Goal: Transaction & Acquisition: Purchase product/service

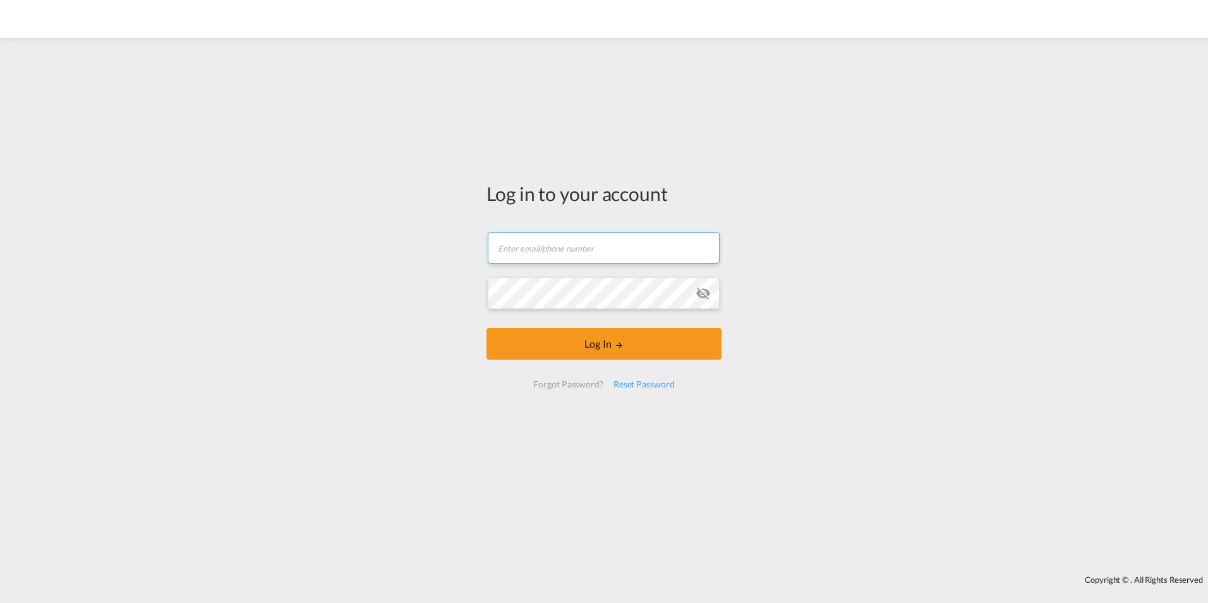
click at [576, 250] on input "text" at bounding box center [604, 248] width 232 height 32
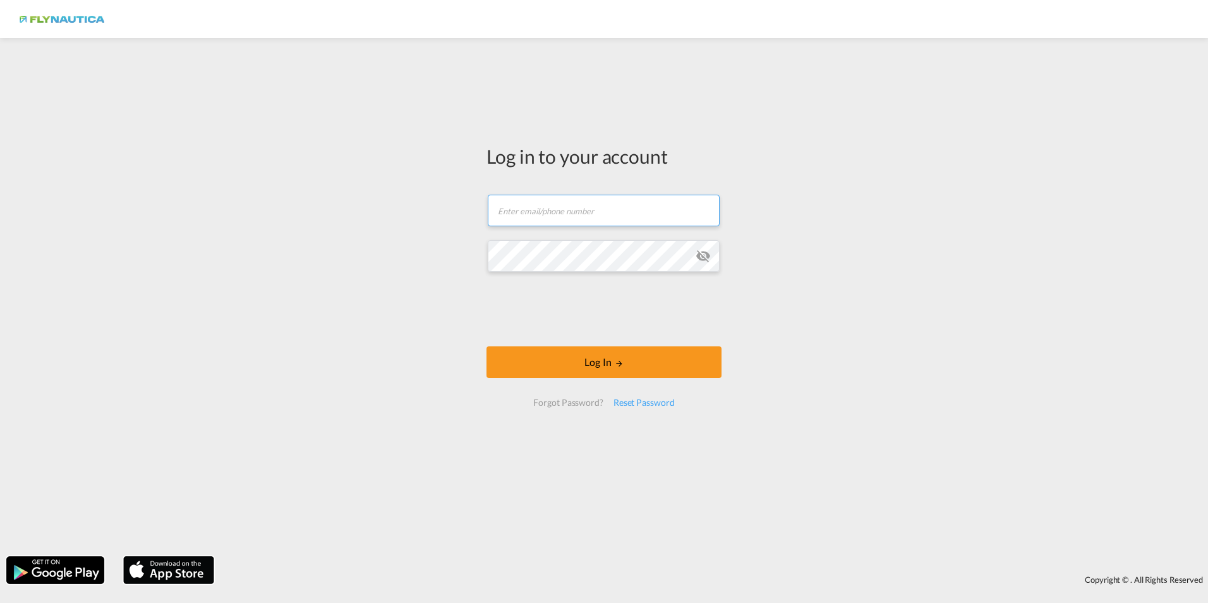
drag, startPoint x: 581, startPoint y: 215, endPoint x: 591, endPoint y: 214, distance: 10.2
click at [581, 215] on input "text" at bounding box center [604, 211] width 232 height 32
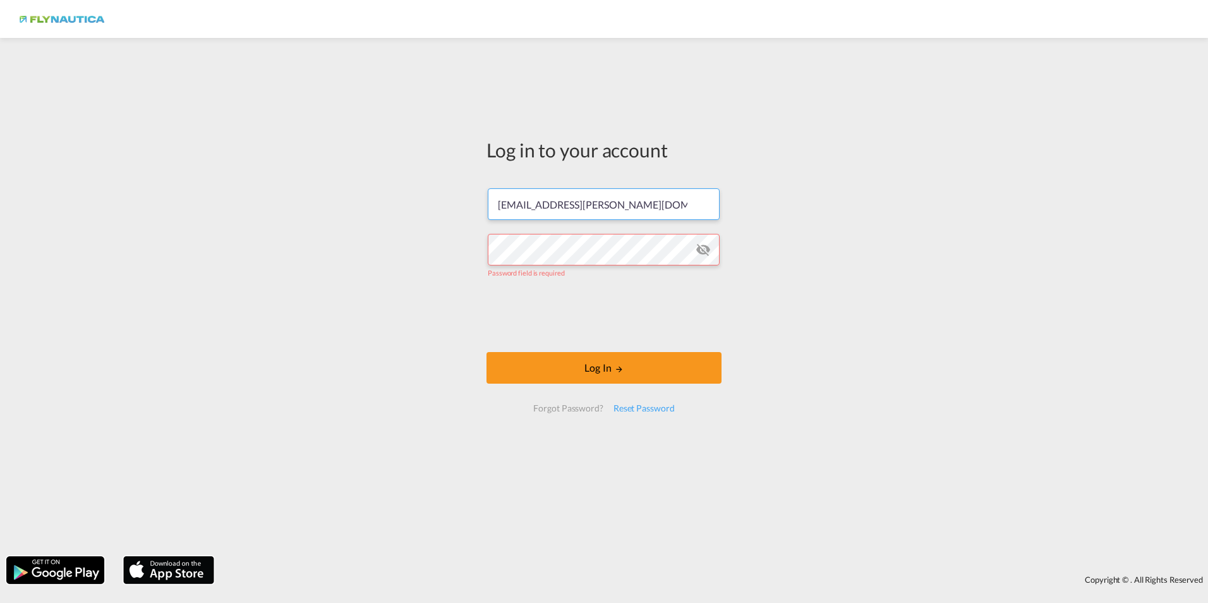
drag, startPoint x: 528, startPoint y: 196, endPoint x: 434, endPoint y: 186, distance: 94.7
click at [434, 186] on div "Log in to your account pierre.koester@flynautica.com Password field is required…" at bounding box center [604, 297] width 1208 height 506
drag, startPoint x: 630, startPoint y: 203, endPoint x: 399, endPoint y: 179, distance: 232.5
click at [399, 179] on div "Log in to your account pierre.koester@flynautica.com Password field is required…" at bounding box center [604, 297] width 1208 height 506
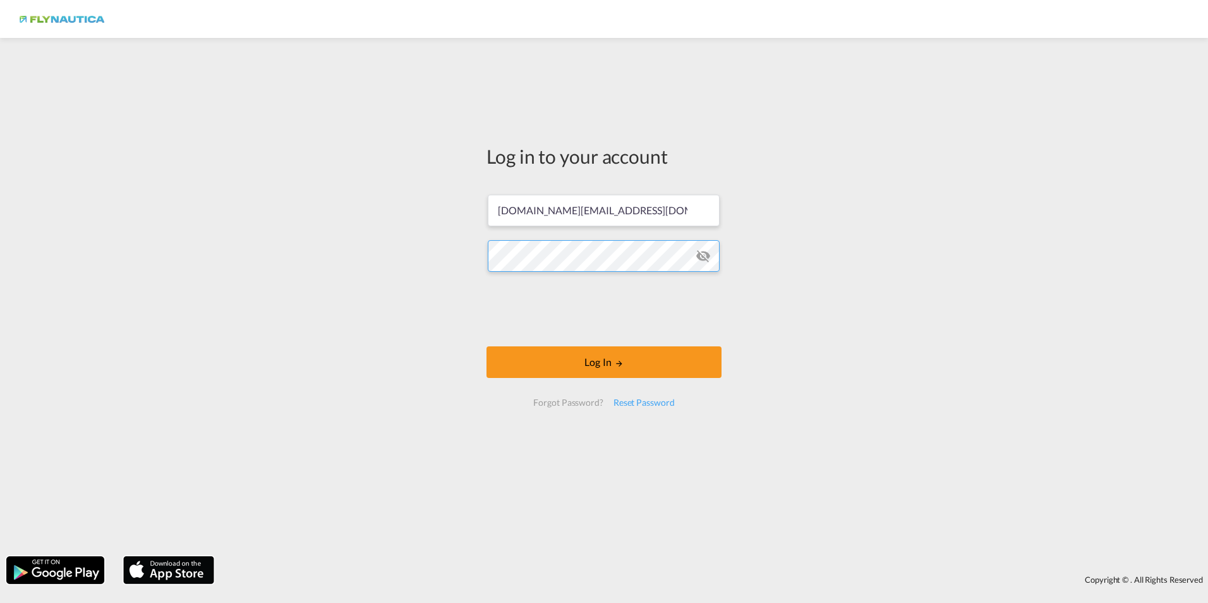
click at [487, 346] on button "Log In" at bounding box center [604, 362] width 235 height 32
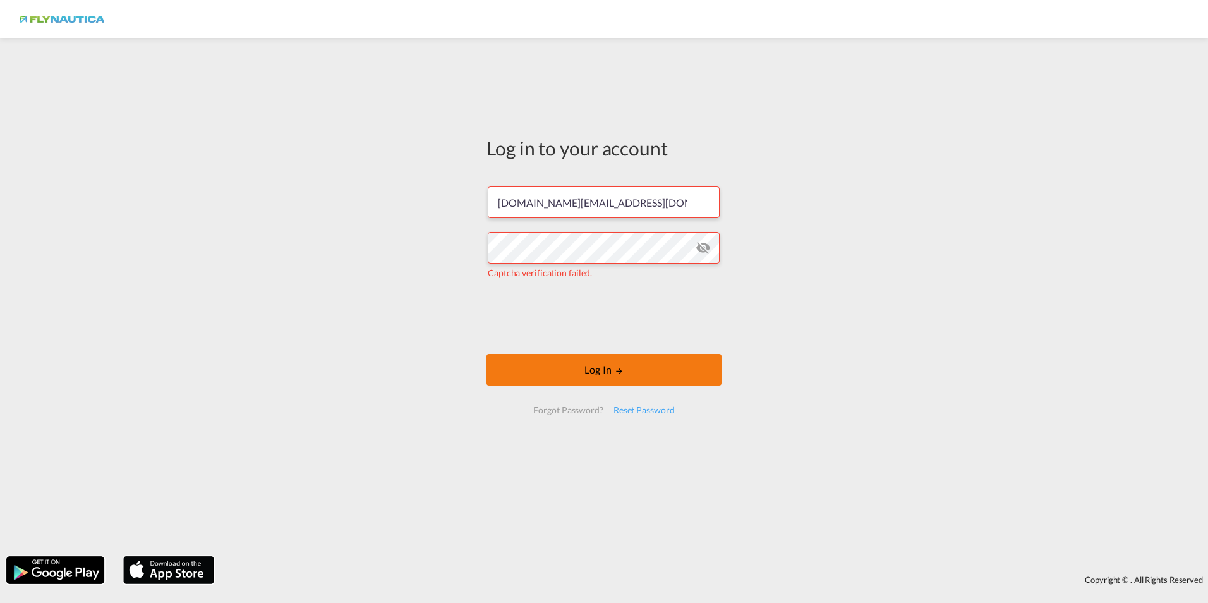
click at [555, 371] on button "Log In" at bounding box center [604, 370] width 235 height 32
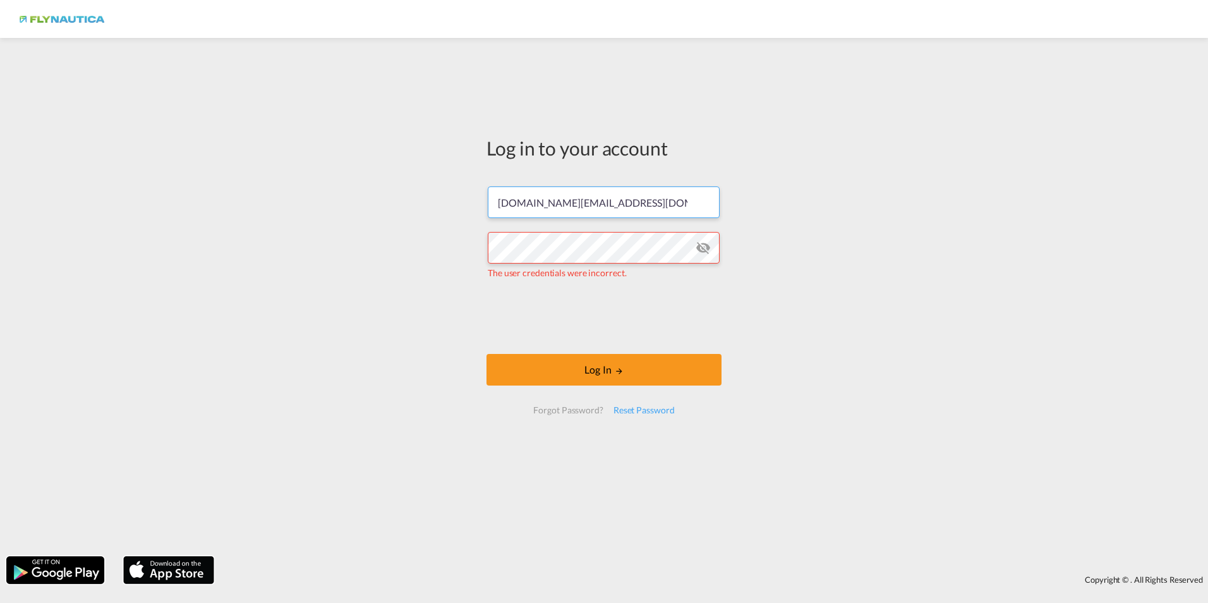
drag, startPoint x: 529, startPoint y: 202, endPoint x: 459, endPoint y: 199, distance: 69.6
click at [459, 199] on div "Log in to your account de.info@flynautica.com The user credentials were incorre…" at bounding box center [604, 297] width 1208 height 506
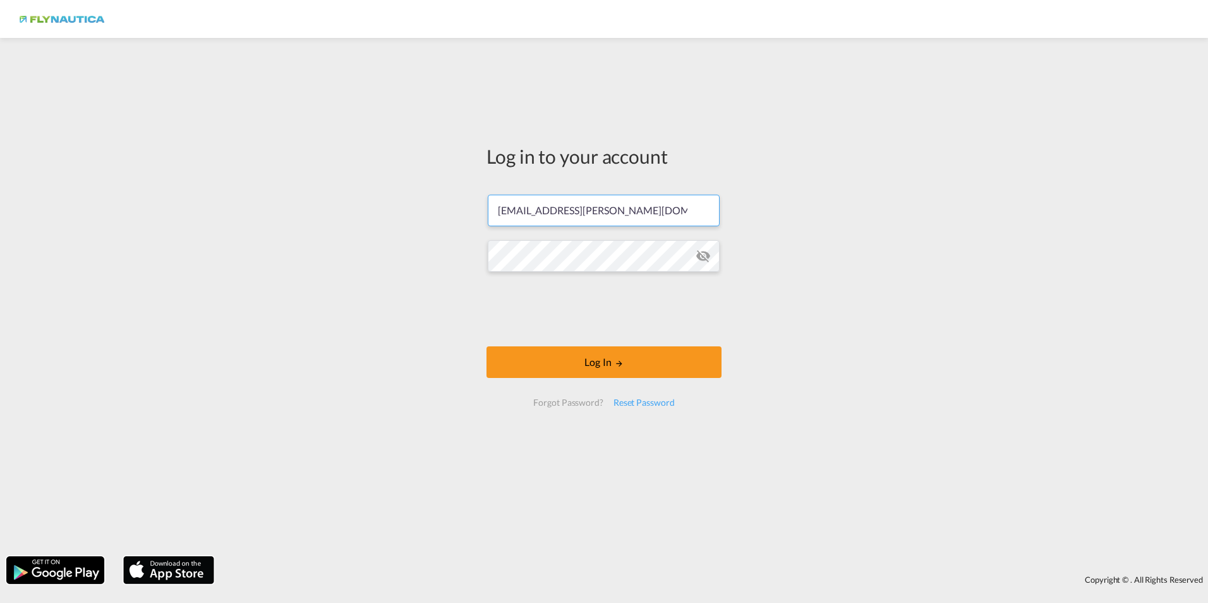
type input "pierre.koester@flynautica.com"
click at [563, 373] on button "Log In" at bounding box center [604, 362] width 235 height 32
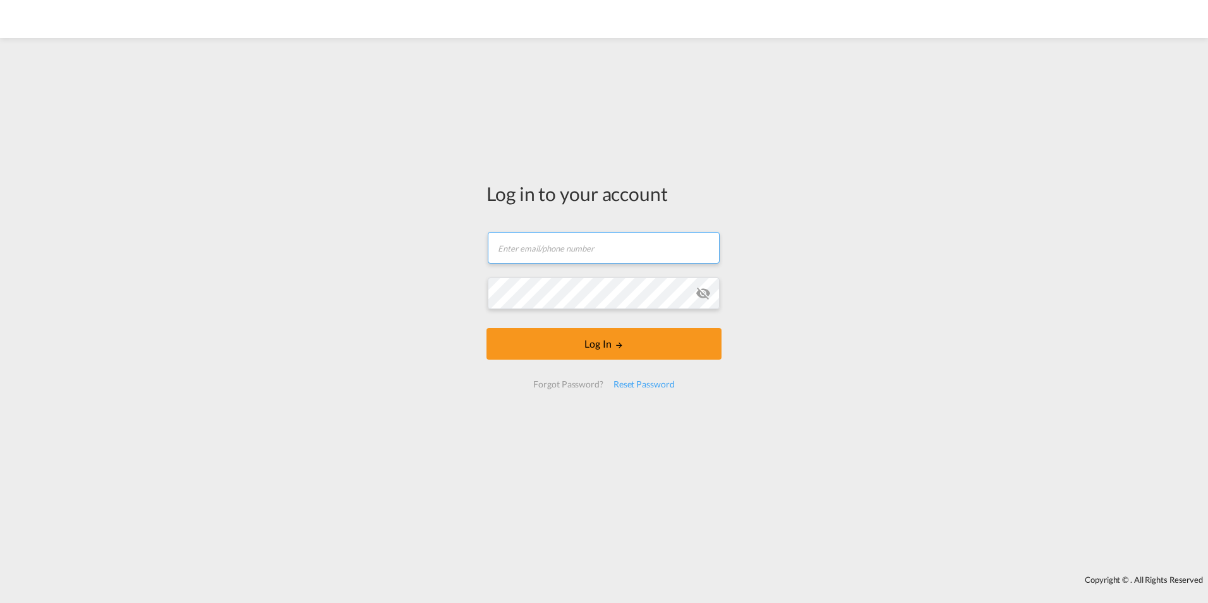
click at [571, 248] on input "text" at bounding box center [604, 248] width 232 height 32
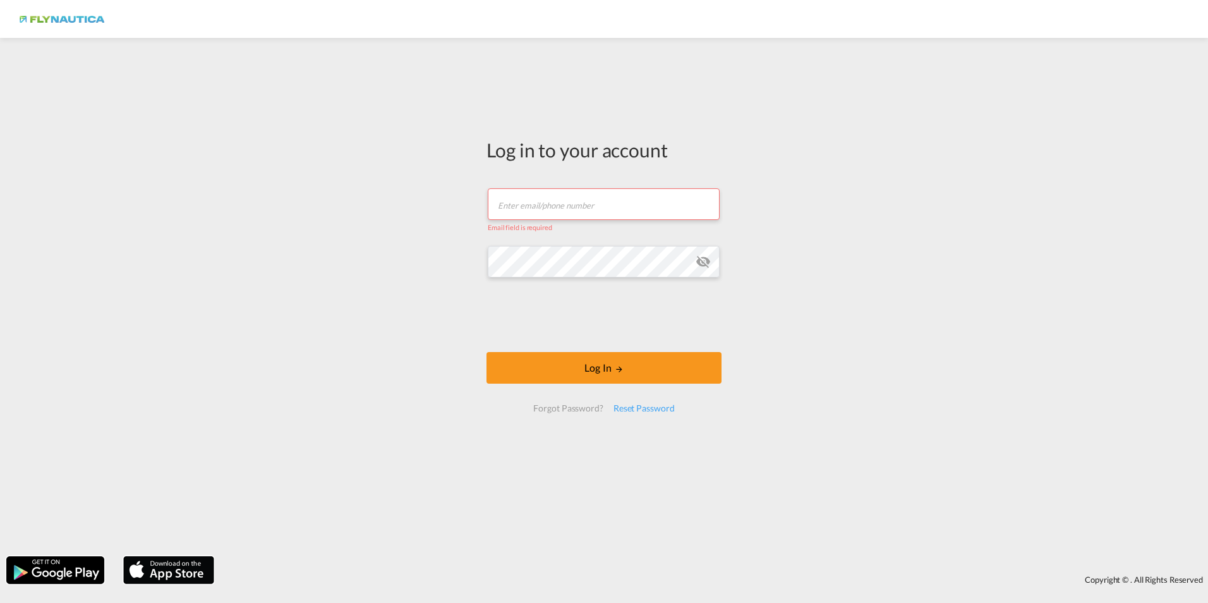
paste input "[DOMAIN_NAME][EMAIL_ADDRESS][DOMAIN_NAME]"
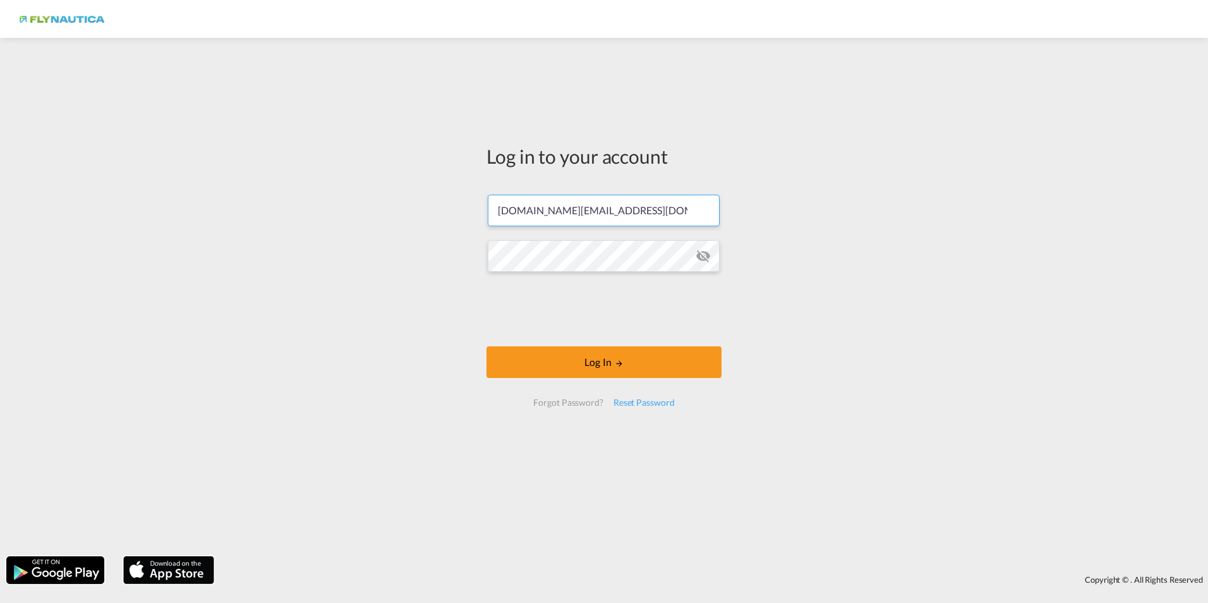
type input "[DOMAIN_NAME][EMAIL_ADDRESS][DOMAIN_NAME]"
click at [592, 361] on button "Log In" at bounding box center [604, 362] width 235 height 32
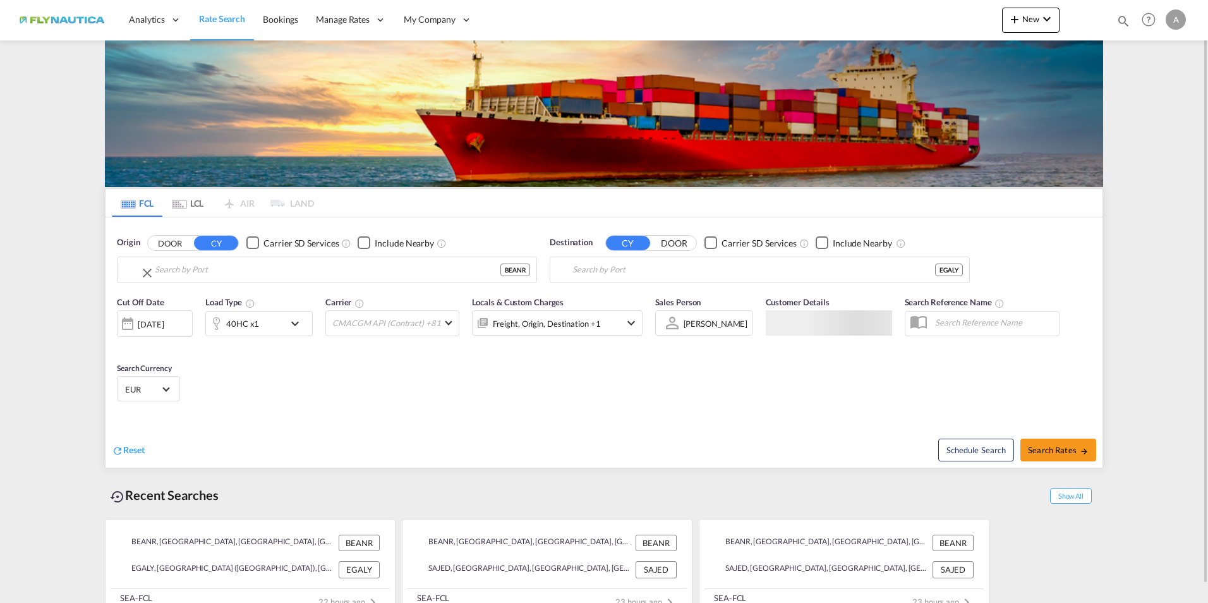
type input "[GEOGRAPHIC_DATA], BEANR"
type input "Alexandria ([GEOGRAPHIC_DATA]), EGALY"
click at [226, 269] on input "[GEOGRAPHIC_DATA], BEANR" at bounding box center [335, 269] width 391 height 19
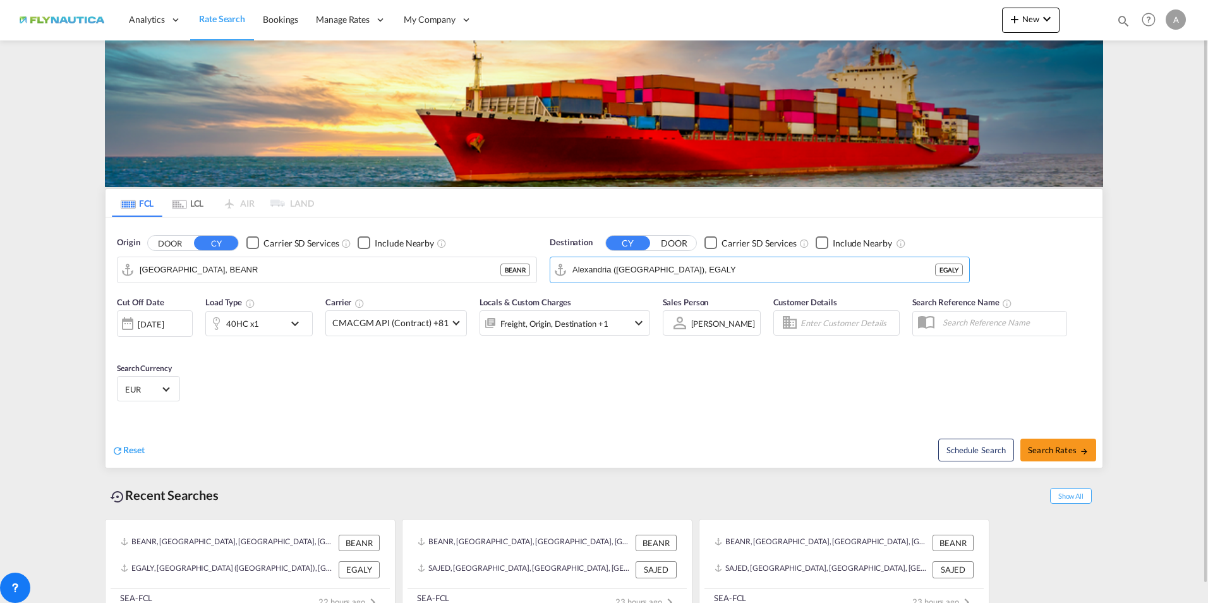
drag, startPoint x: 717, startPoint y: 267, endPoint x: 490, endPoint y: 248, distance: 228.3
click at [490, 248] on div "Origin DOOR CY Carrier SD Services Include Nearby [GEOGRAPHIC_DATA], BEANR BEAN…" at bounding box center [604, 253] width 997 height 72
drag, startPoint x: 715, startPoint y: 270, endPoint x: 860, endPoint y: 264, distance: 145.5
click at [564, 262] on md-input-container "Alexandria ([GEOGRAPHIC_DATA]), EGALY" at bounding box center [759, 269] width 419 height 25
click at [967, 272] on md-input-container "Alexandria ([GEOGRAPHIC_DATA]), EGALY" at bounding box center [759, 269] width 419 height 25
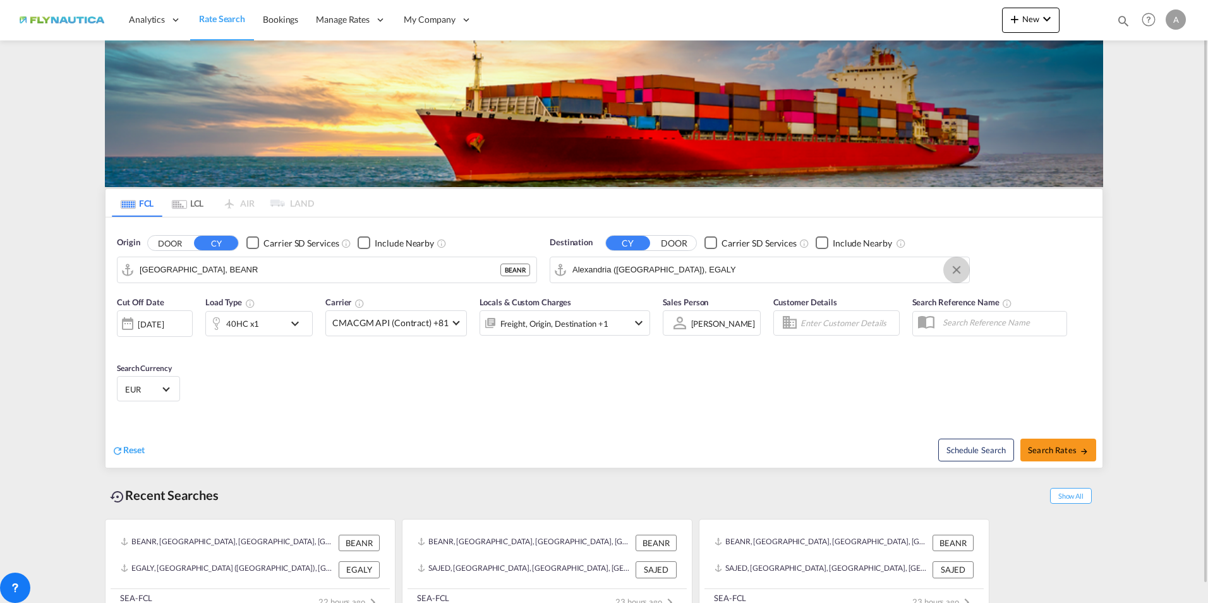
click at [959, 269] on button "Clear Input" at bounding box center [956, 269] width 19 height 19
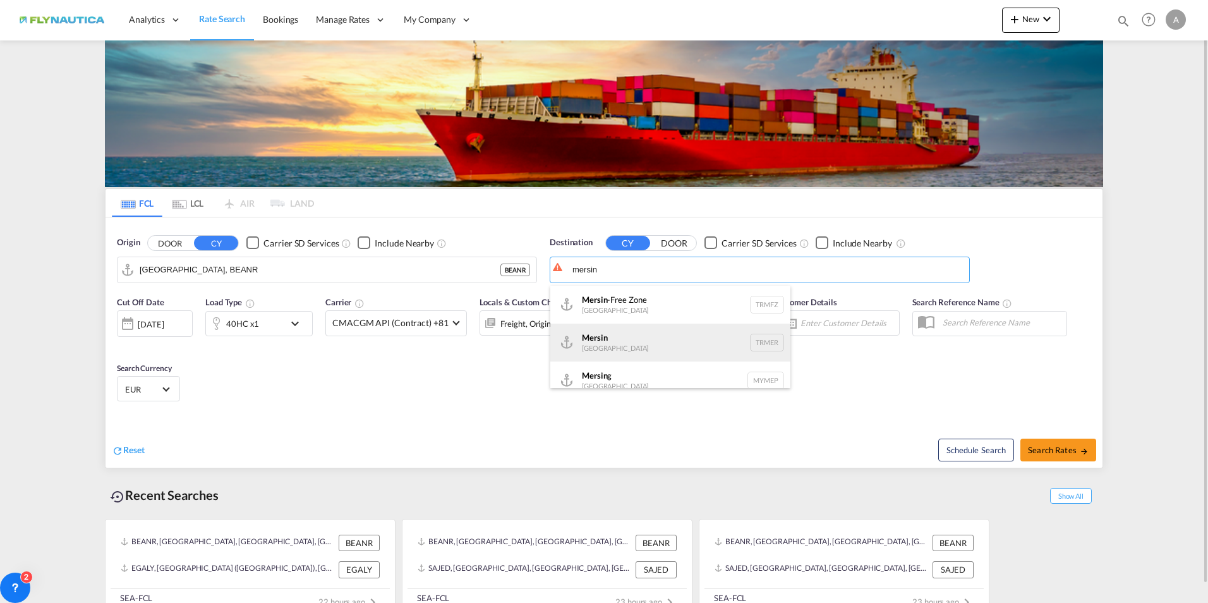
click at [642, 341] on div "Mersin [GEOGRAPHIC_DATA] TRMER" at bounding box center [670, 343] width 240 height 38
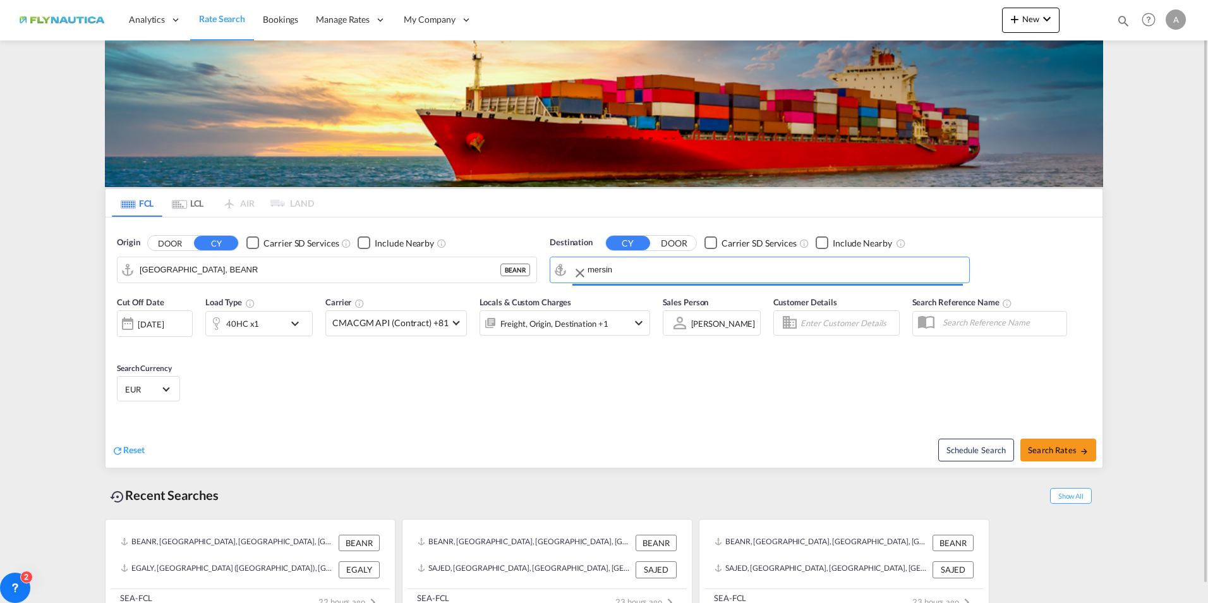
type input "Mersin, TRMER"
click at [456, 324] on md-select-value "CMACGM API (Contract) +81" at bounding box center [396, 323] width 140 height 25
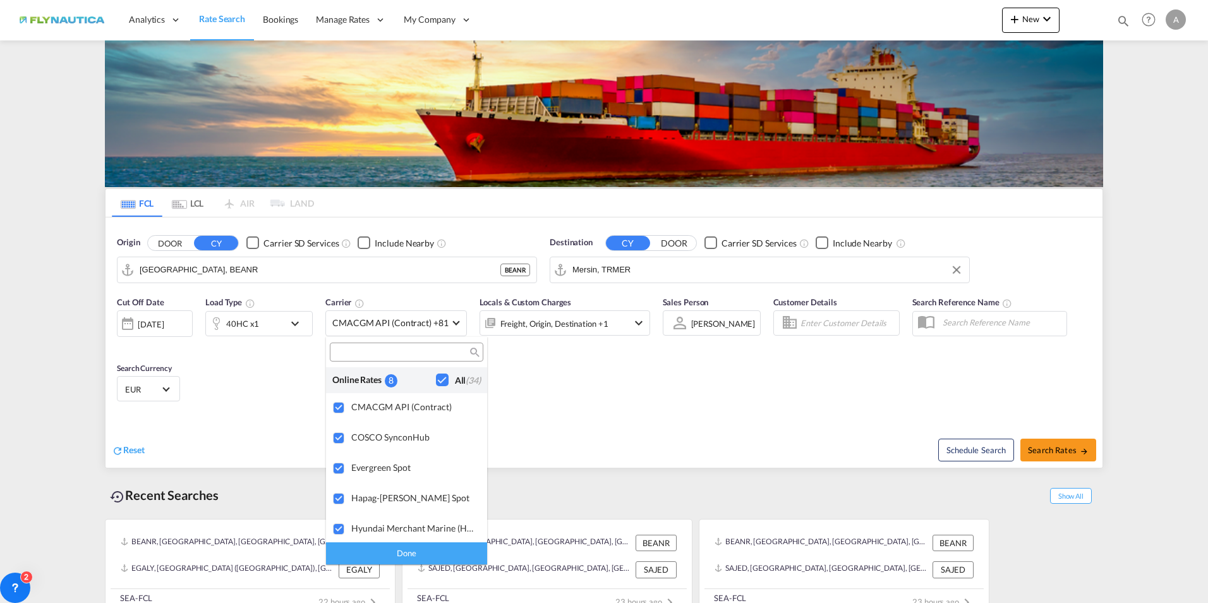
click at [590, 397] on md-backdrop at bounding box center [604, 301] width 1208 height 603
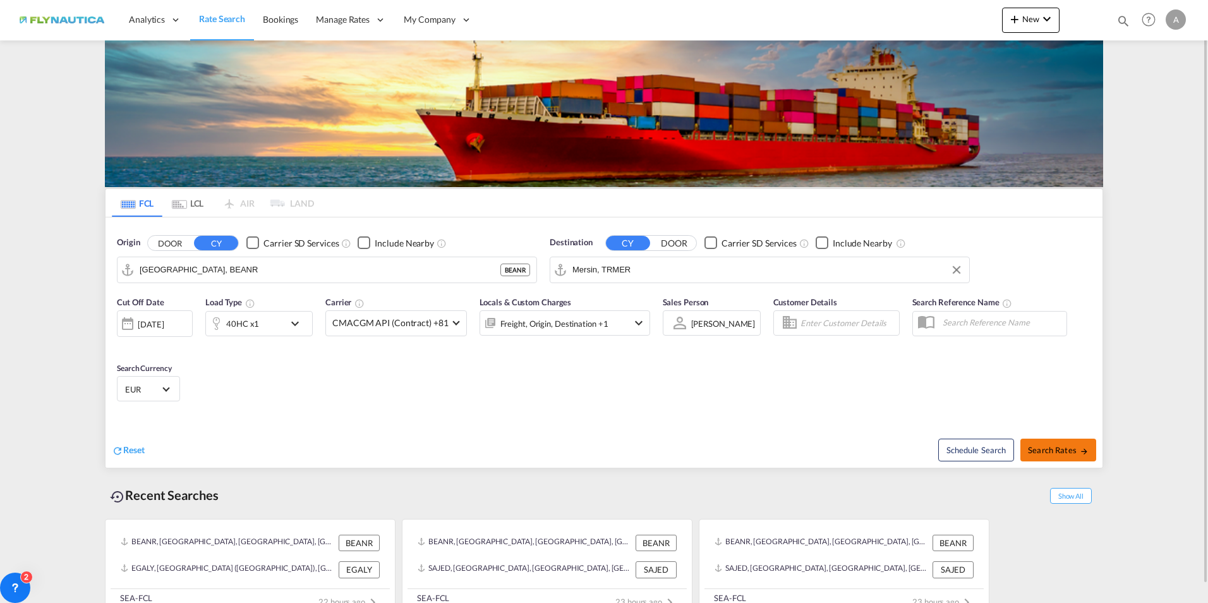
click at [1059, 449] on span "Search Rates" at bounding box center [1058, 450] width 61 height 10
type input "BEANR to TRMER / [DATE]"
